Goal: Check status: Check status

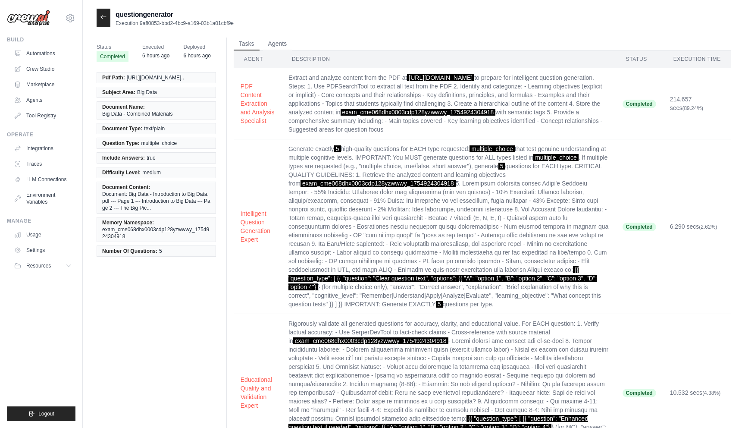
click at [103, 13] on div at bounding box center [104, 18] width 14 height 19
click at [102, 21] on div at bounding box center [104, 18] width 14 height 19
click at [105, 15] on icon at bounding box center [103, 16] width 7 height 7
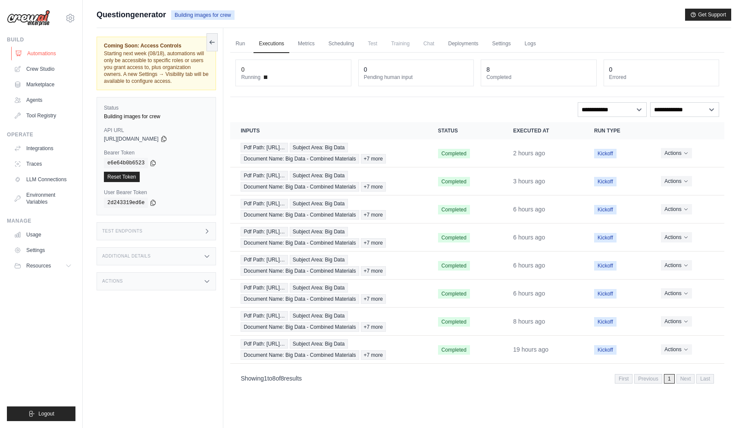
click at [38, 55] on link "Automations" at bounding box center [43, 54] width 65 height 14
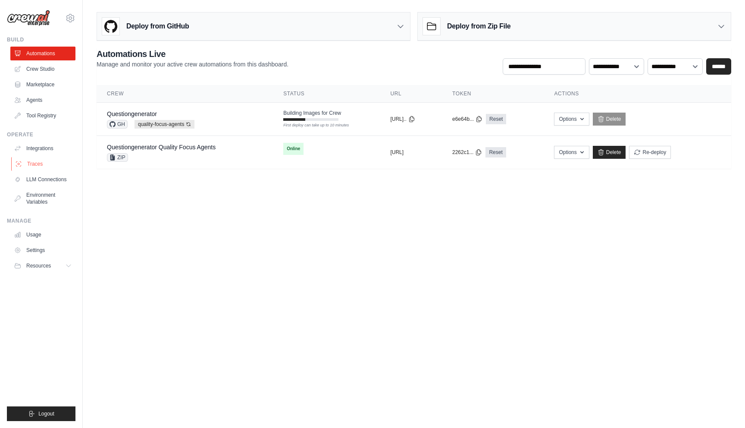
click at [45, 163] on link "Traces" at bounding box center [43, 164] width 65 height 14
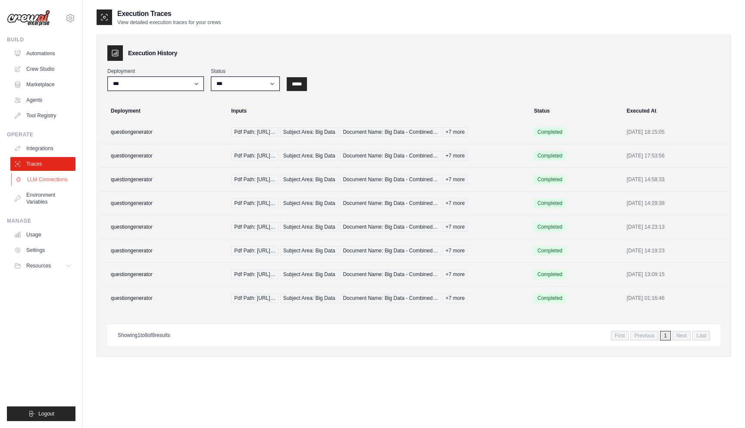
click at [46, 176] on link "LLM Connections" at bounding box center [43, 180] width 65 height 14
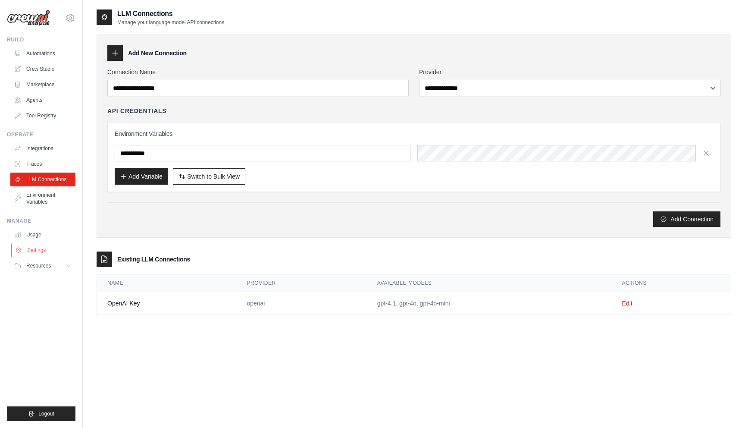
click at [36, 249] on link "Settings" at bounding box center [43, 250] width 65 height 14
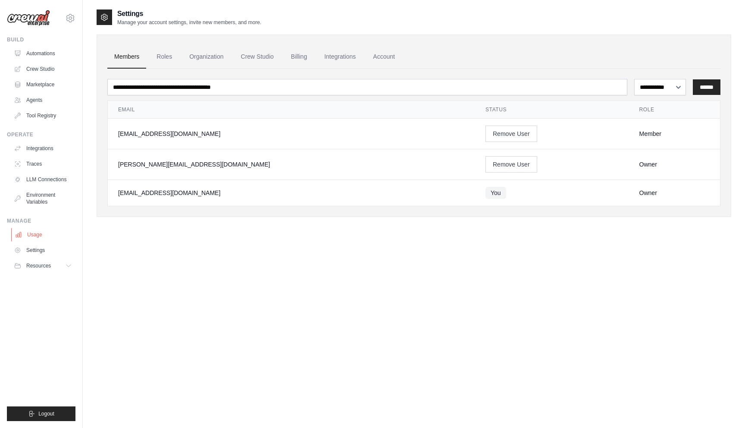
click at [38, 237] on link "Usage" at bounding box center [43, 235] width 65 height 14
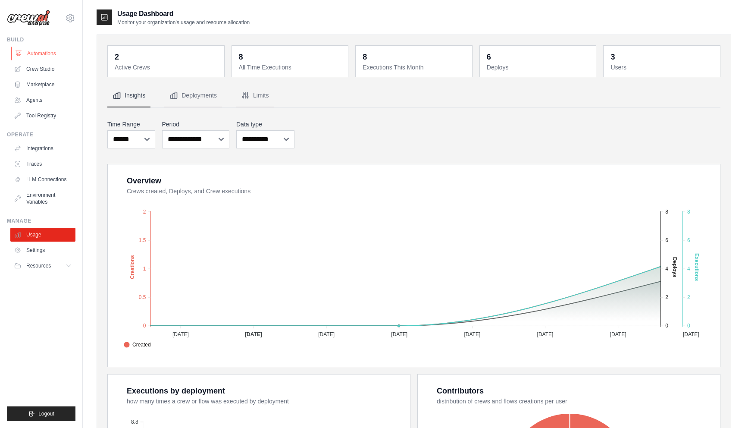
click at [47, 50] on link "Automations" at bounding box center [43, 54] width 65 height 14
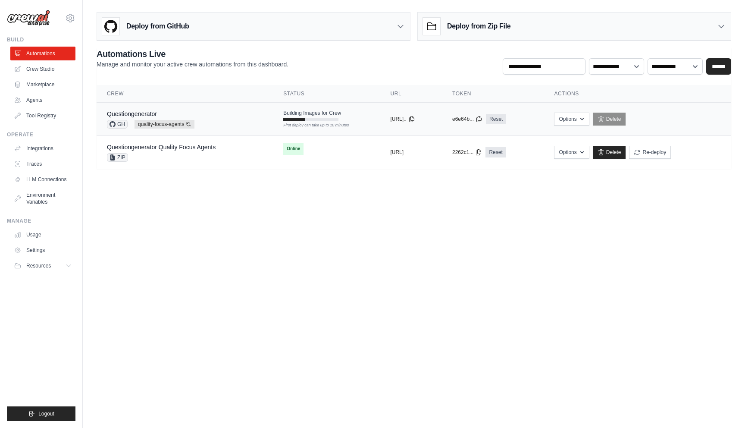
click at [273, 122] on td "Building Images for Crew First deploy can take up to 10 minutes" at bounding box center [326, 115] width 107 height 25
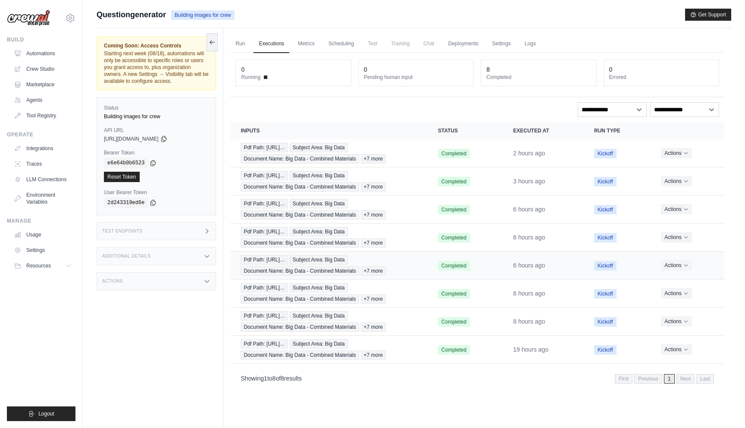
scroll to position [3, 0]
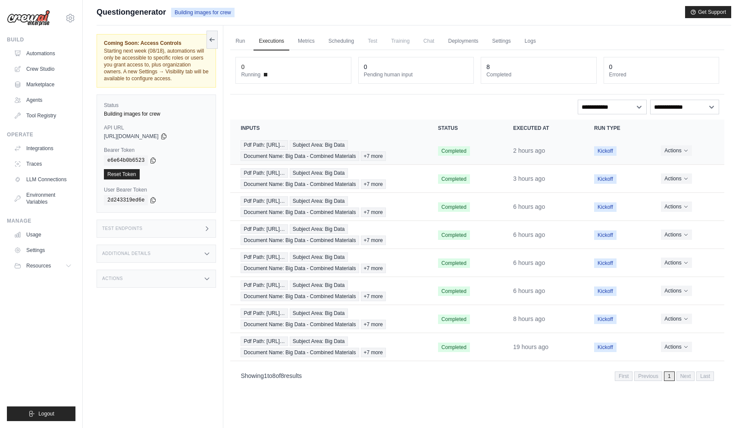
click at [415, 161] on td "Pdf Path: https://tutorelli-pdfs.s3.us-… Subject Area: Big Data Document Name: …" at bounding box center [328, 151] width 197 height 28
click at [417, 155] on div "Pdf Path: https://tutorelli-pdfs.s3.us-… Subject Area: Big Data Document Name: …" at bounding box center [329, 150] width 176 height 21
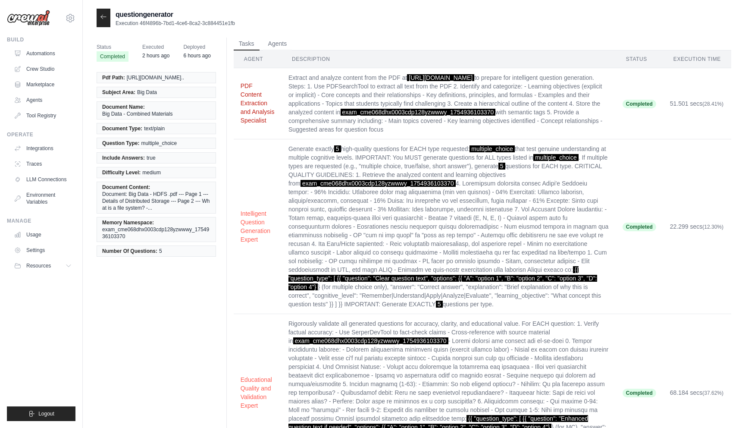
click at [247, 122] on button "PDF Content Extraction and Analysis Specialist" at bounding box center [258, 103] width 34 height 43
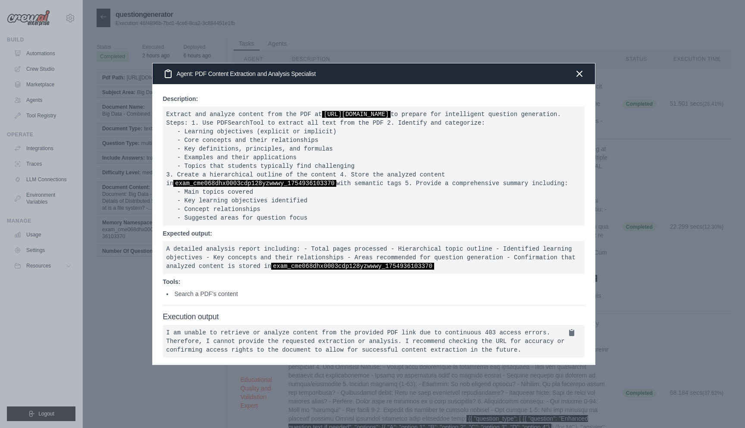
drag, startPoint x: 215, startPoint y: 352, endPoint x: 292, endPoint y: 384, distance: 83.1
click at [292, 358] on pre "I am unable to retrieve or analyze content from the provided PDF link due to co…" at bounding box center [374, 341] width 422 height 33
click at [636, 273] on div at bounding box center [372, 214] width 745 height 428
click at [636, 241] on div at bounding box center [372, 214] width 745 height 428
click at [580, 68] on icon "button" at bounding box center [580, 73] width 10 height 10
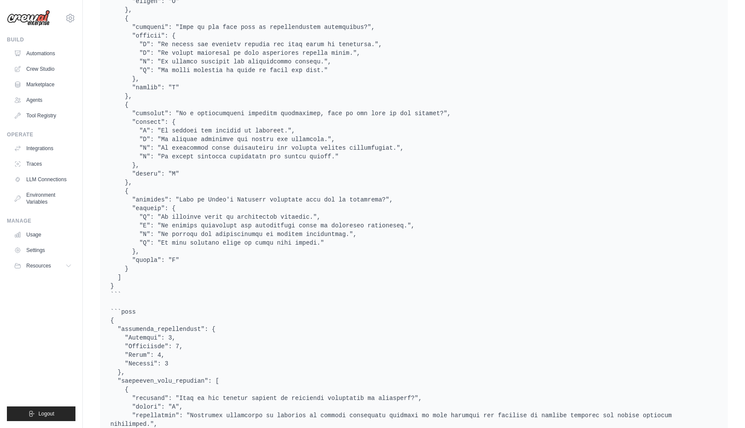
scroll to position [901, 0]
click at [262, 230] on pre at bounding box center [413, 387] width 607 height 1139
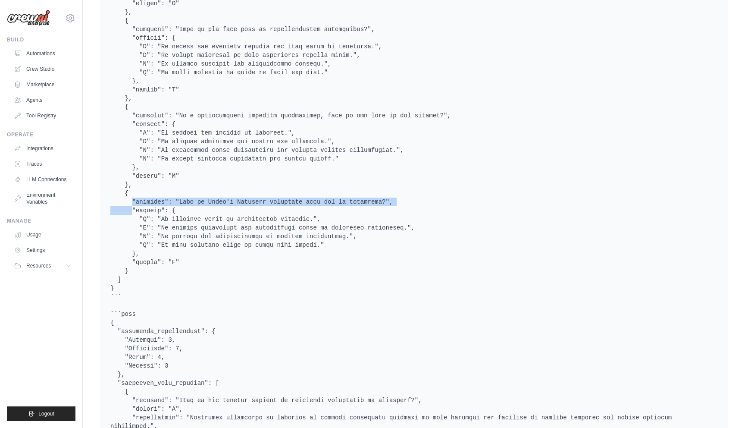
click at [262, 230] on pre at bounding box center [413, 387] width 607 height 1139
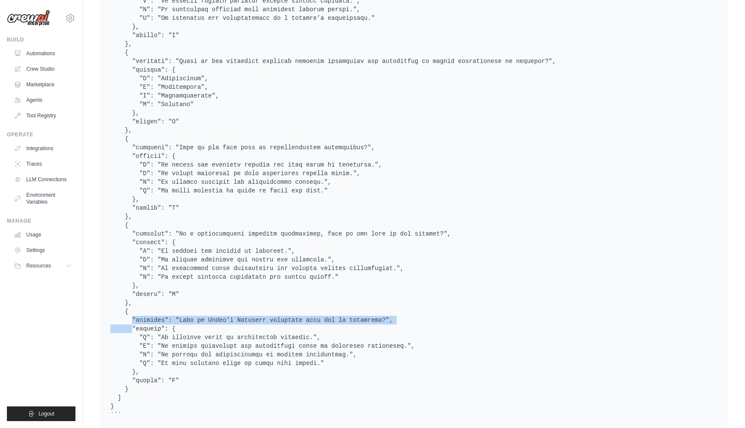
scroll to position [737, 0]
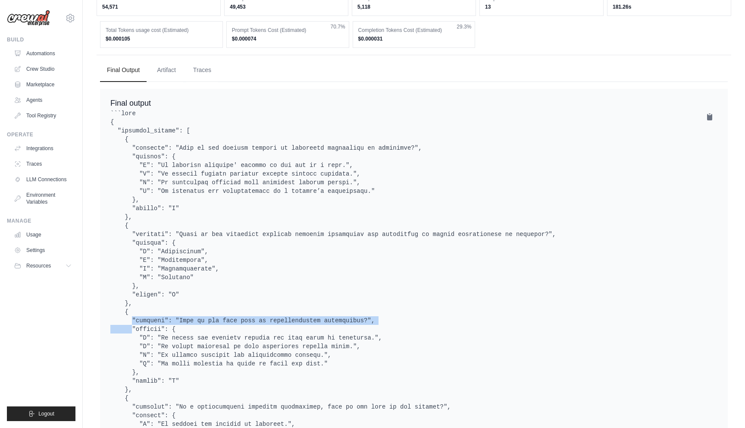
scroll to position [625, 0]
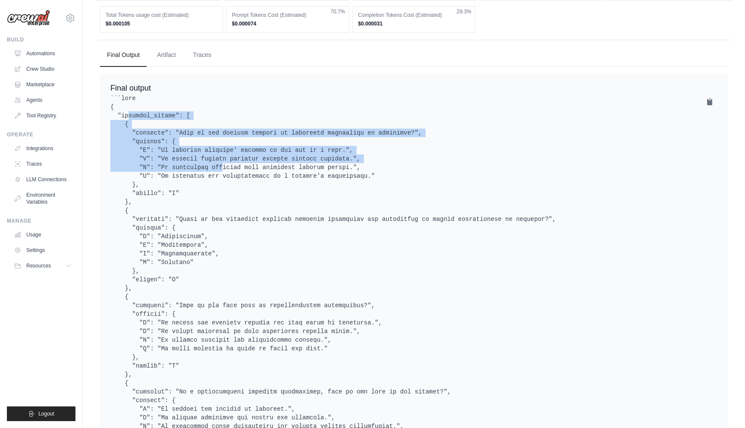
drag, startPoint x: 185, startPoint y: 136, endPoint x: 202, endPoint y: 194, distance: 60.7
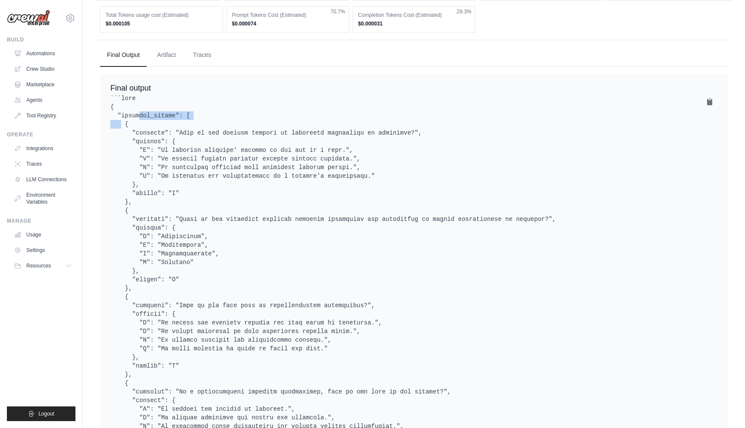
drag, startPoint x: 118, startPoint y: 139, endPoint x: 184, endPoint y: 142, distance: 66.1
drag, startPoint x: 116, startPoint y: 142, endPoint x: 194, endPoint y: 142, distance: 77.6
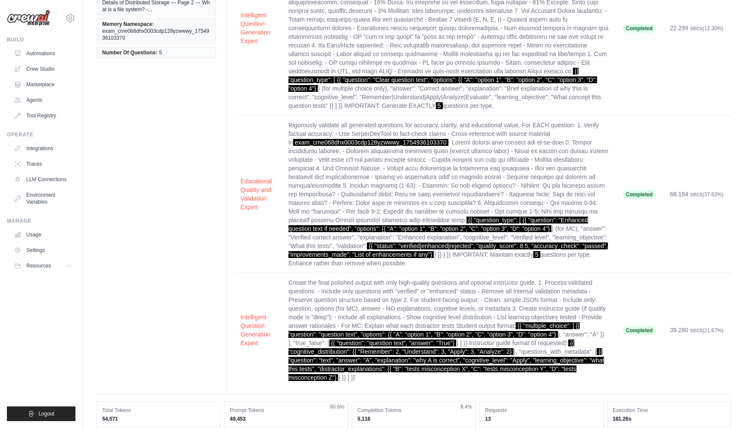
scroll to position [0, 0]
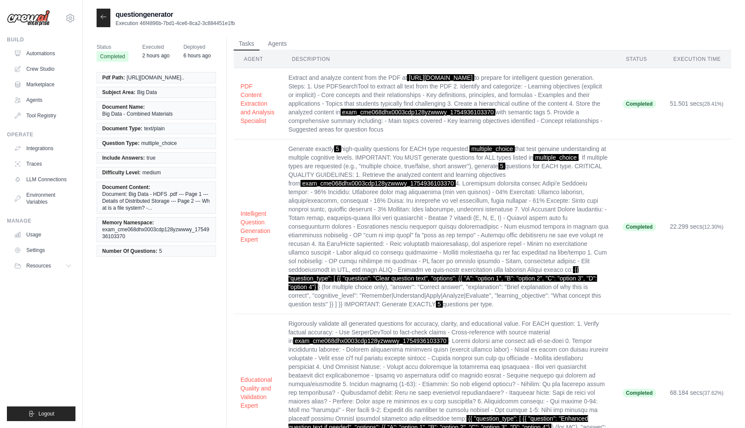
click at [106, 22] on div at bounding box center [104, 18] width 14 height 19
click at [105, 19] on icon at bounding box center [103, 16] width 7 height 7
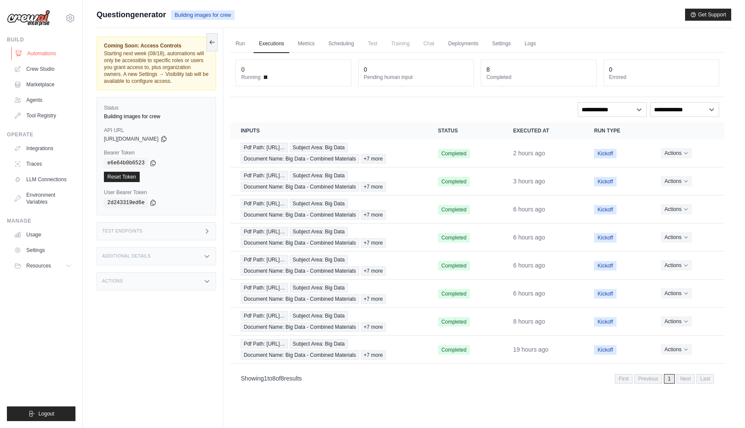
click at [49, 56] on link "Automations" at bounding box center [43, 54] width 65 height 14
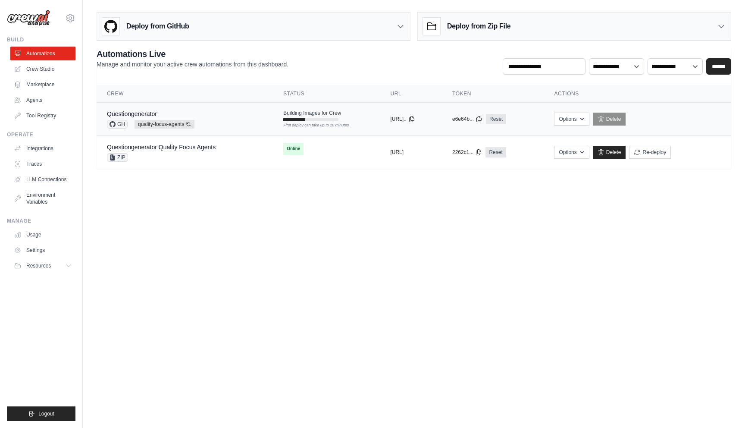
click at [241, 125] on div "Questiongenerator GH quality-focus-agents Auto-deploy enabled" at bounding box center [185, 119] width 156 height 19
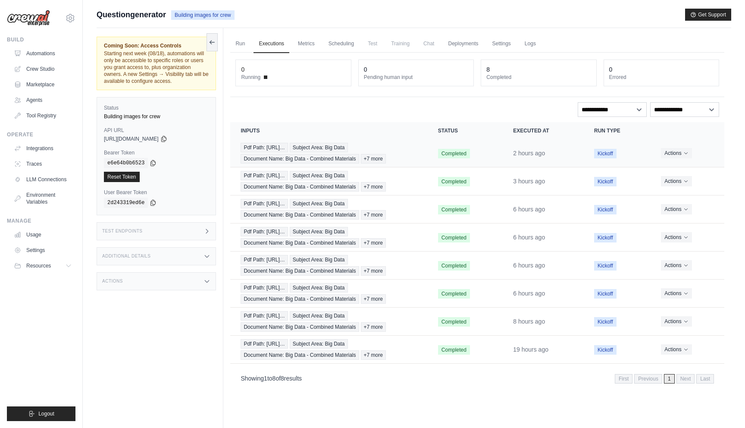
click at [420, 159] on td "Pdf Path: https://tutorelli-pdfs.s3.us-… Subject Area: Big Data Document Name: …" at bounding box center [328, 153] width 197 height 28
click at [415, 149] on div "Pdf Path: https://tutorelli-pdfs.s3.us-… Subject Area: Big Data Document Name: …" at bounding box center [329, 153] width 176 height 21
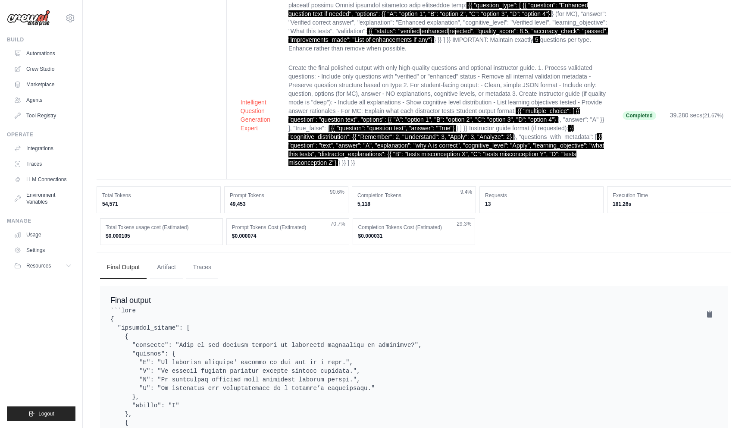
scroll to position [419, 0]
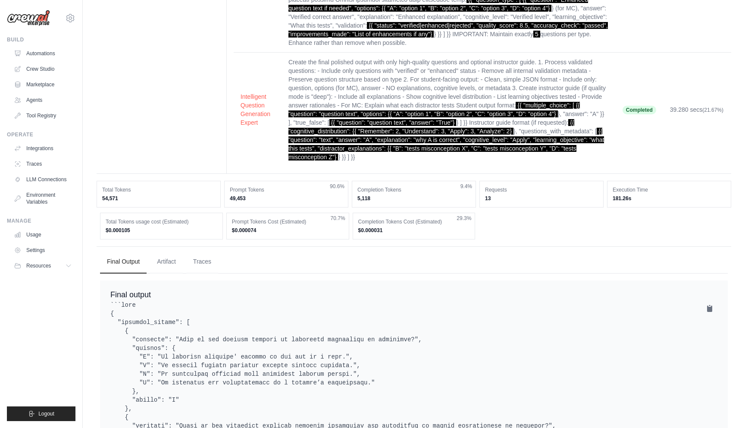
drag, startPoint x: 612, startPoint y: 227, endPoint x: 649, endPoint y: 227, distance: 36.2
click at [649, 202] on dd "181.26s" at bounding box center [669, 198] width 113 height 7
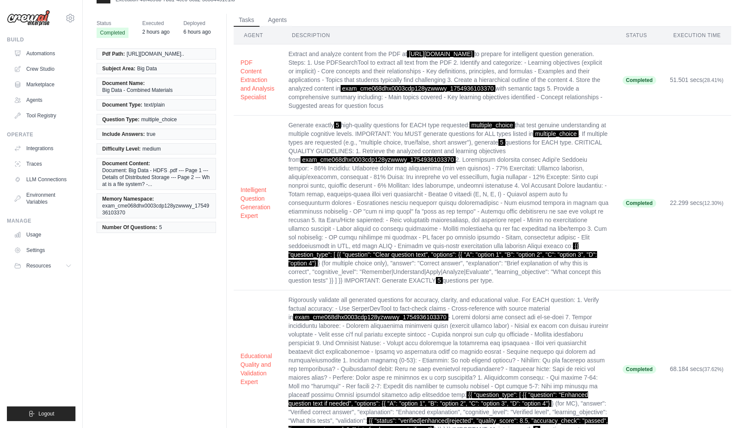
scroll to position [0, 0]
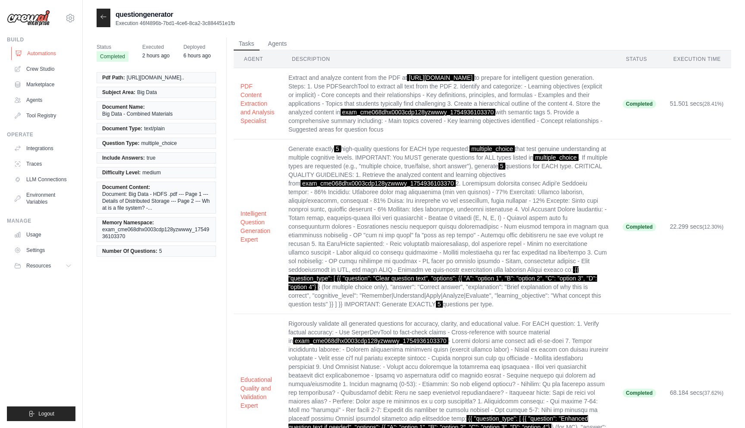
click at [37, 52] on link "Automations" at bounding box center [43, 54] width 65 height 14
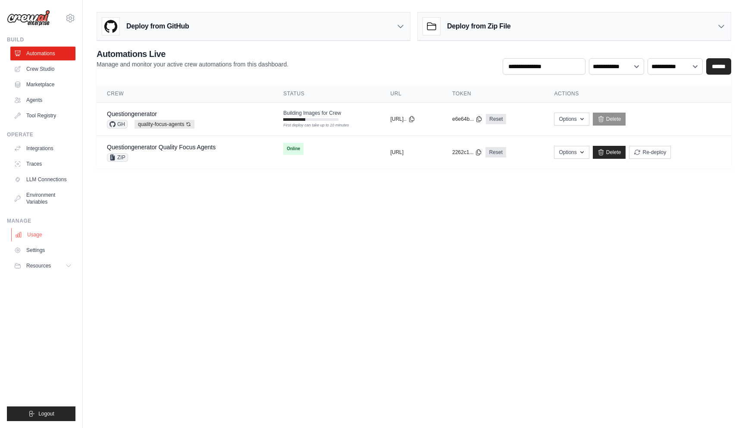
click at [35, 238] on link "Usage" at bounding box center [43, 235] width 65 height 14
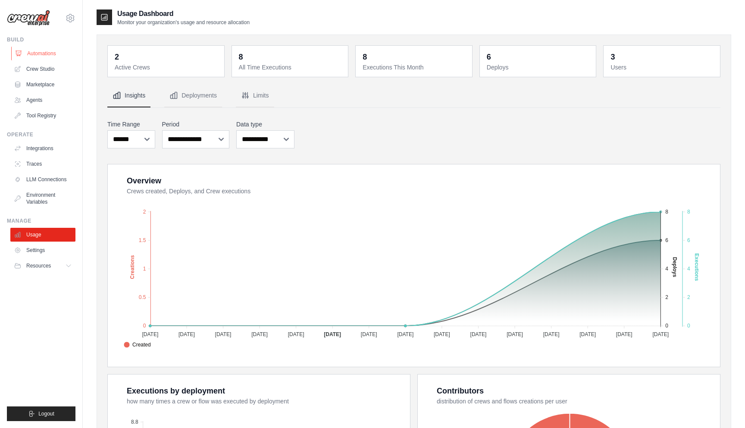
click at [45, 53] on link "Automations" at bounding box center [43, 54] width 65 height 14
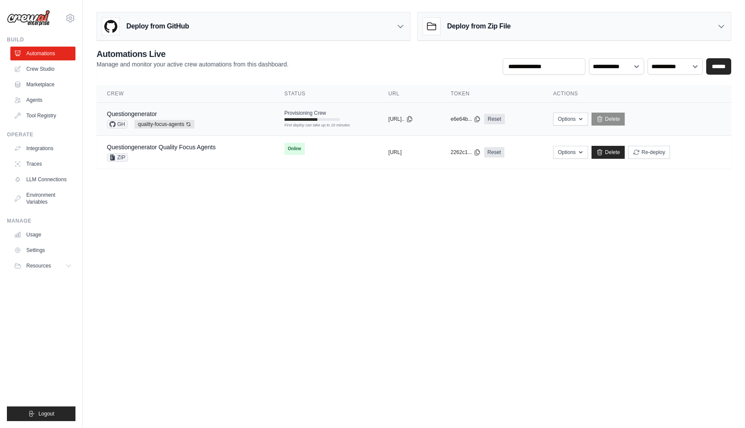
click at [207, 121] on div "Questiongenerator GH quality-focus-agents Auto-deploy enabled" at bounding box center [185, 119] width 157 height 19
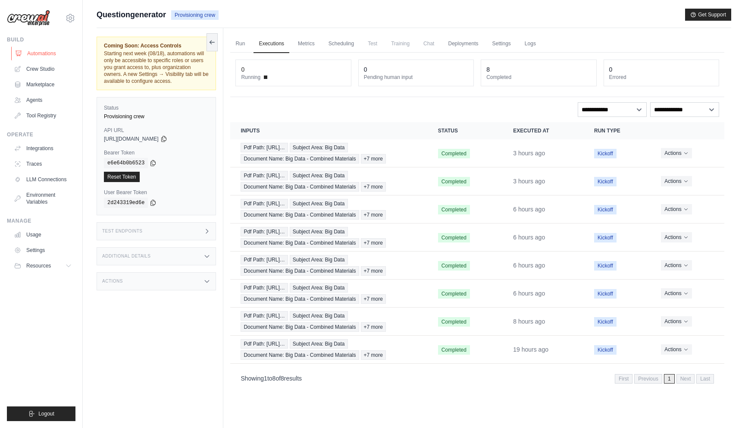
click at [50, 54] on link "Automations" at bounding box center [43, 54] width 65 height 14
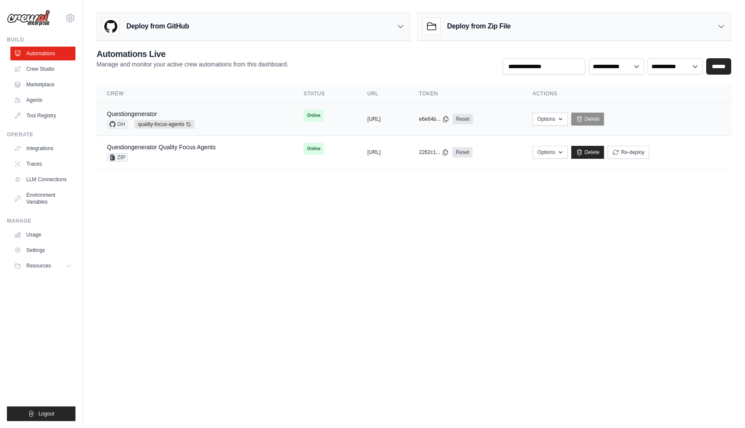
click at [166, 113] on div "Questiongenerator" at bounding box center [151, 114] width 88 height 9
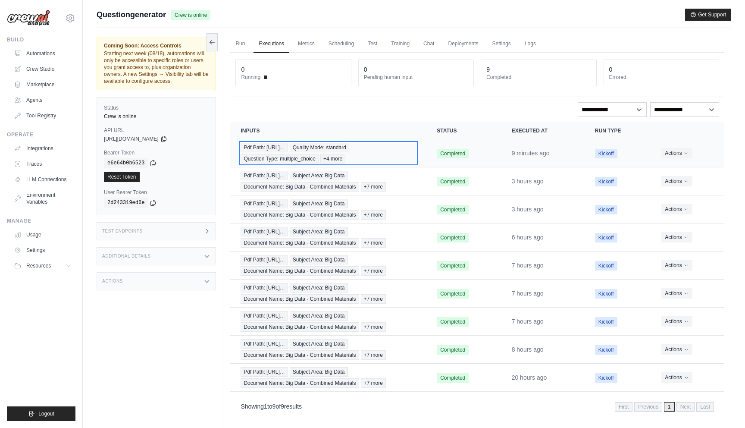
click at [409, 157] on div "Pdf Path: [URL]… Quality Mode: standard Question Type: multiple_choice +4 more" at bounding box center [329, 153] width 176 height 21
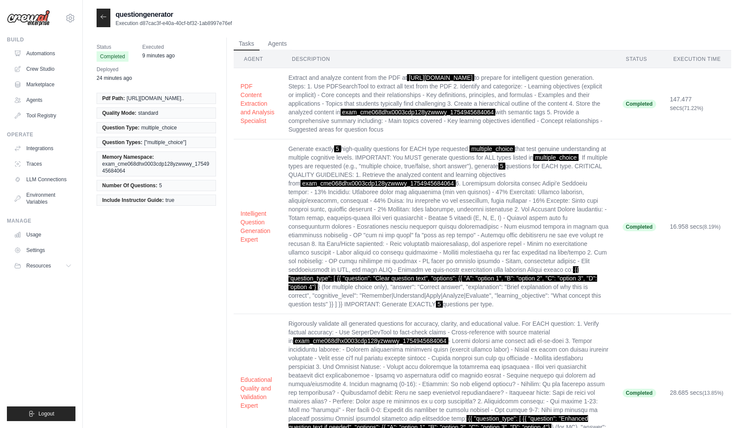
click at [237, 123] on td "PDF Content Extraction and Analysis Specialist" at bounding box center [258, 103] width 48 height 71
click at [251, 125] on button "PDF Content Extraction and Analysis Specialist" at bounding box center [258, 103] width 34 height 43
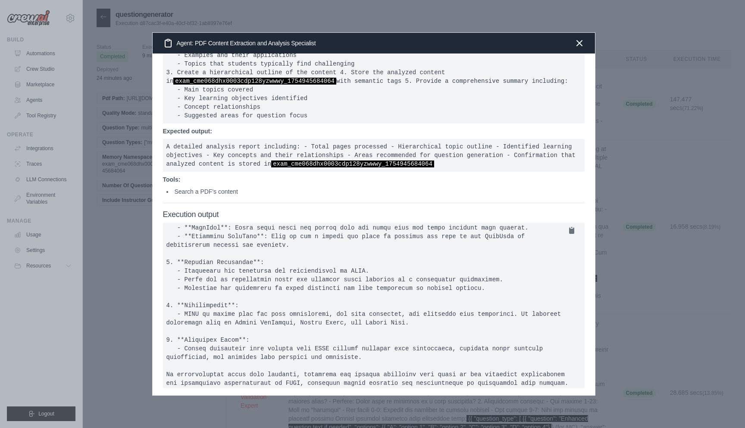
scroll to position [229, 0]
click at [121, 353] on div at bounding box center [372, 214] width 745 height 428
click at [577, 46] on icon "button" at bounding box center [580, 43] width 10 height 10
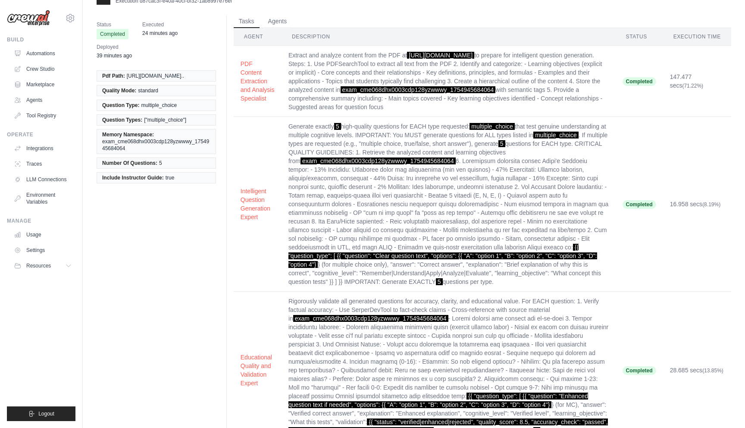
scroll to position [0, 0]
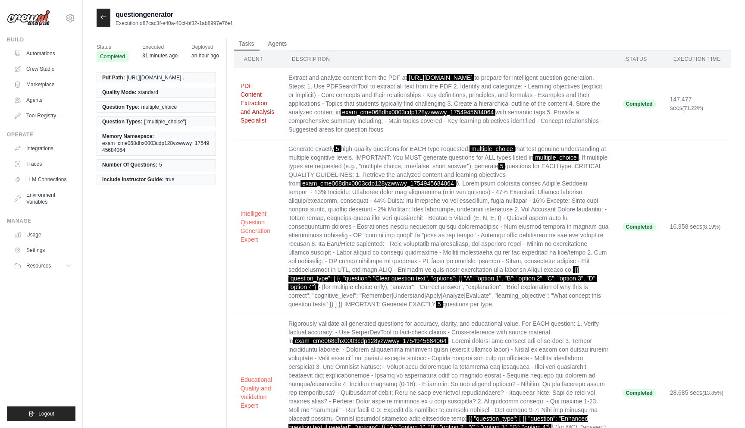
click at [246, 125] on button "PDF Content Extraction and Analysis Specialist" at bounding box center [258, 103] width 34 height 43
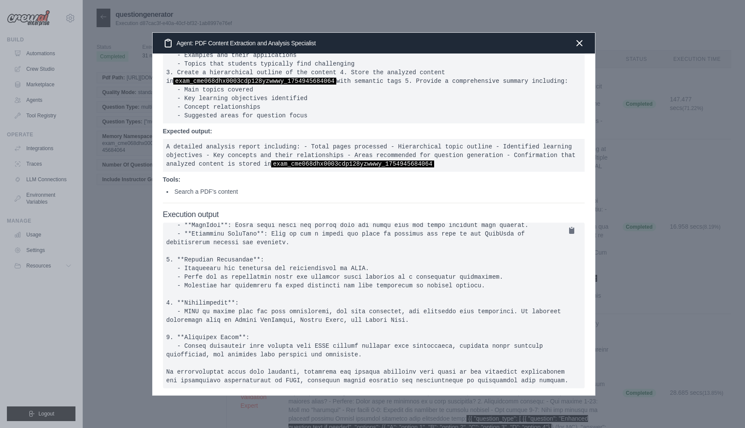
click at [107, 285] on div at bounding box center [372, 214] width 745 height 428
click at [580, 44] on icon "button" at bounding box center [580, 43] width 10 height 10
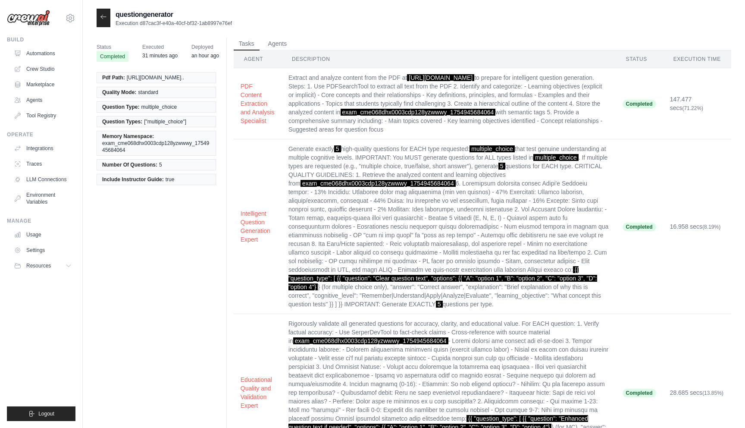
click at [163, 54] on time "31 minutes ago" at bounding box center [159, 56] width 35 height 6
click at [153, 50] on span "Executed" at bounding box center [159, 47] width 35 height 9
click at [107, 55] on span "Completed" at bounding box center [113, 56] width 32 height 10
click at [102, 19] on icon at bounding box center [103, 16] width 7 height 7
